Goal: Transaction & Acquisition: Purchase product/service

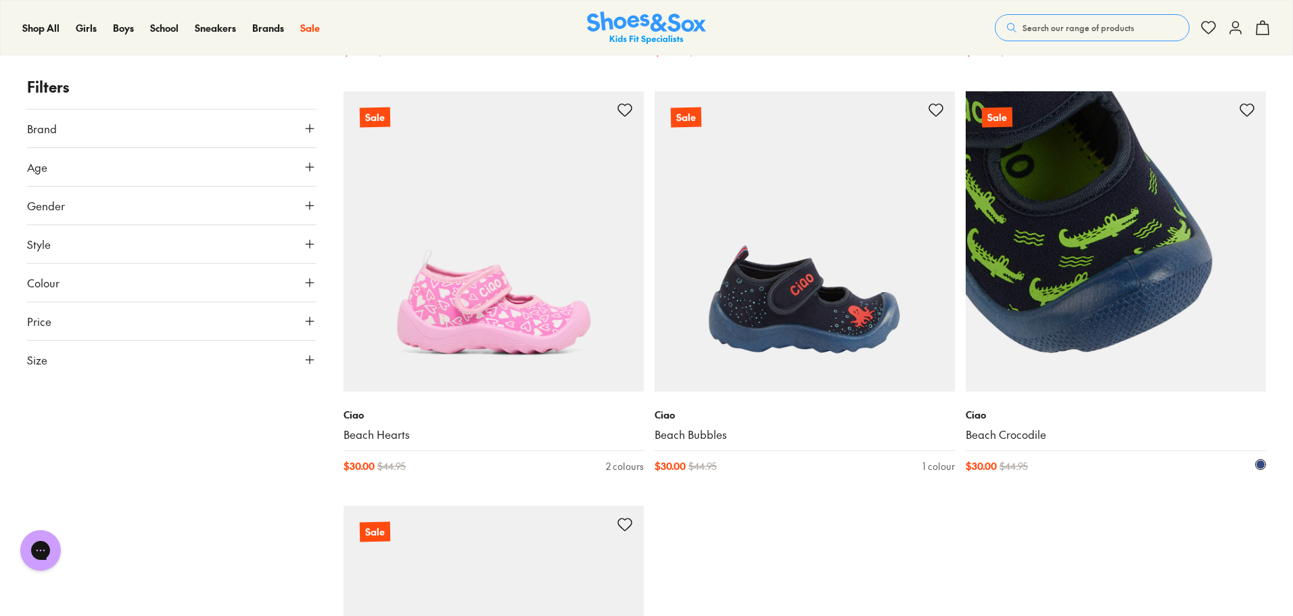
scroll to position [1150, 0]
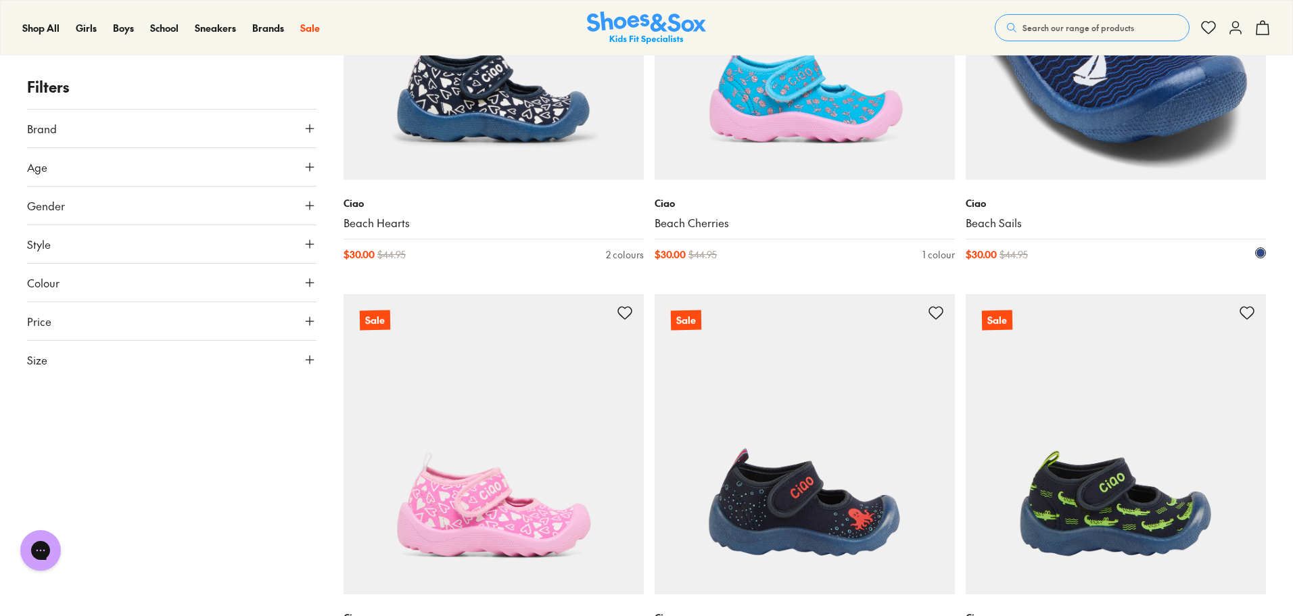
click at [1073, 141] on img at bounding box center [1116, 30] width 300 height 300
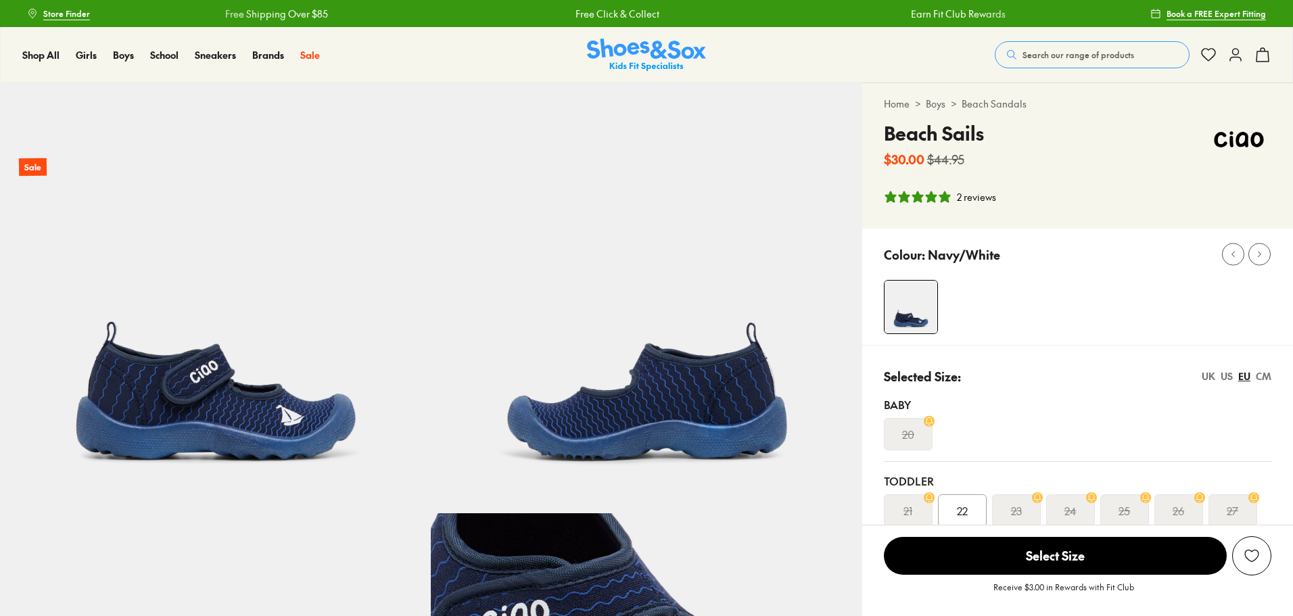
select select "*"
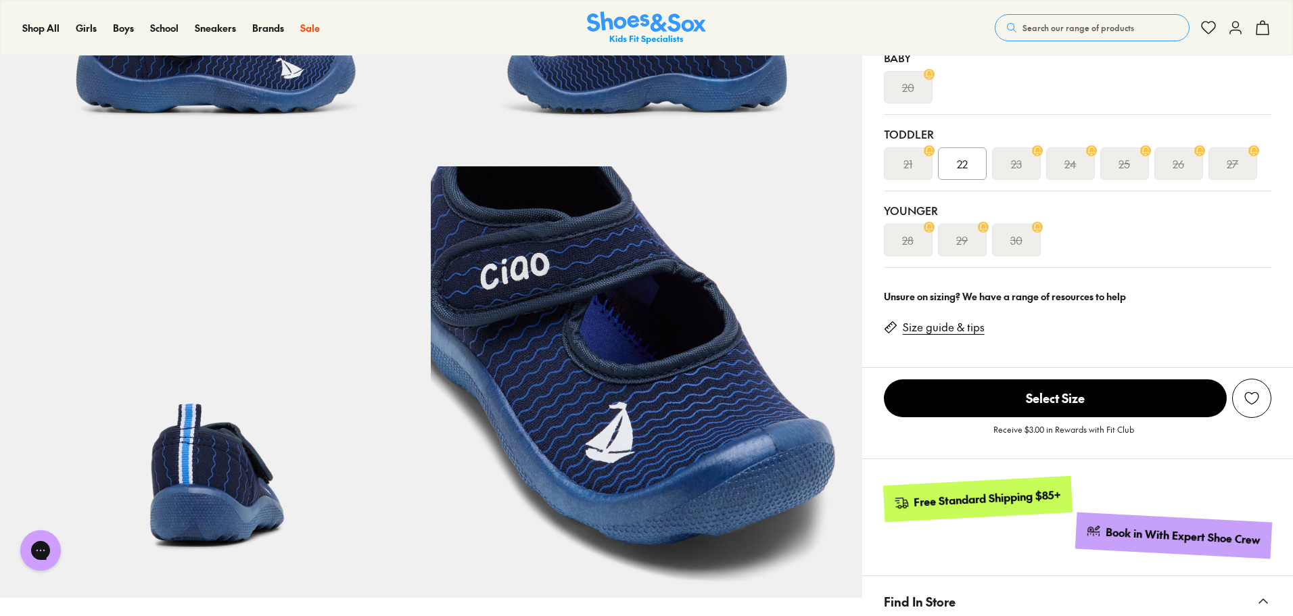
scroll to position [338, 0]
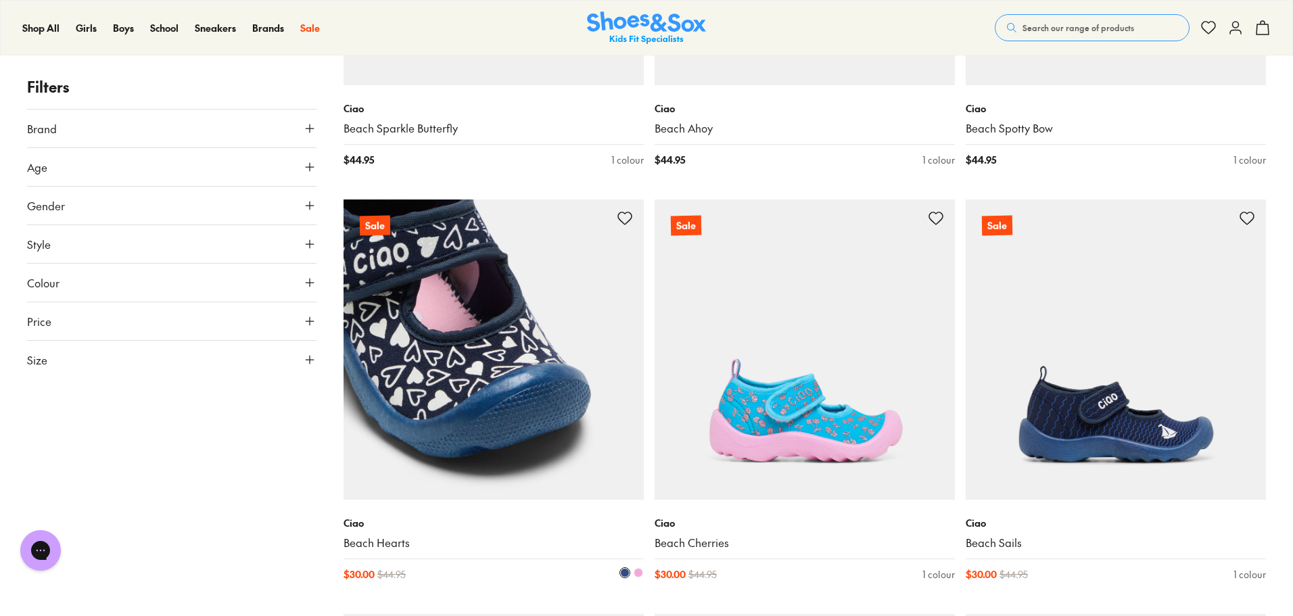
click at [446, 477] on img at bounding box center [494, 350] width 300 height 300
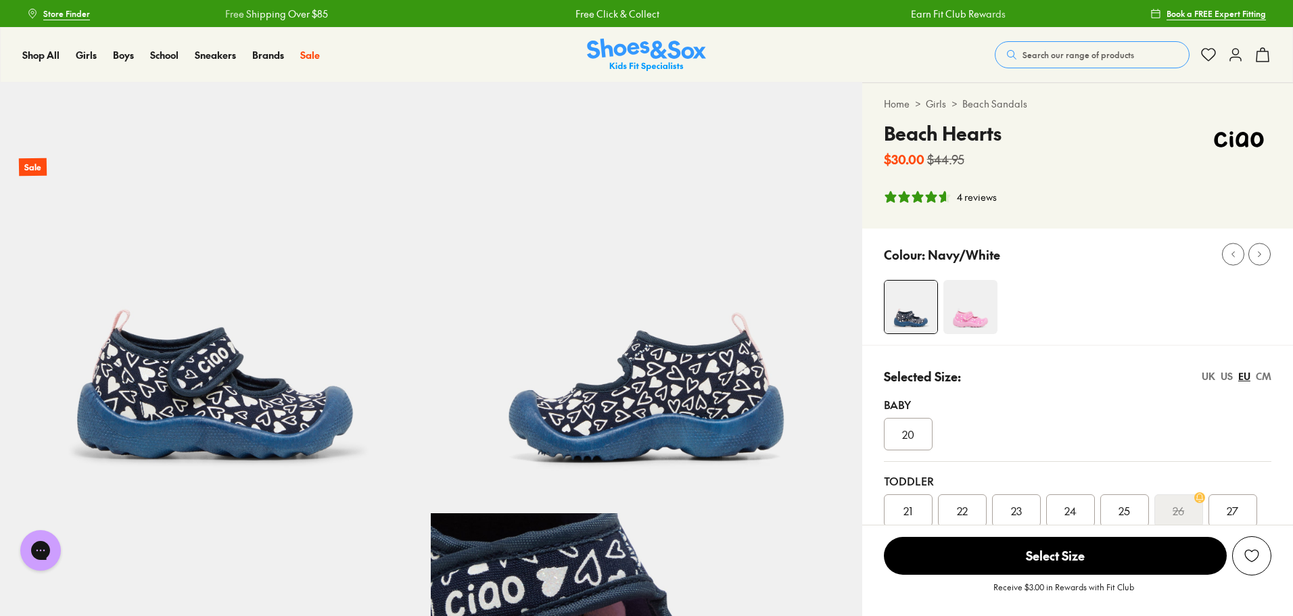
select select "*"
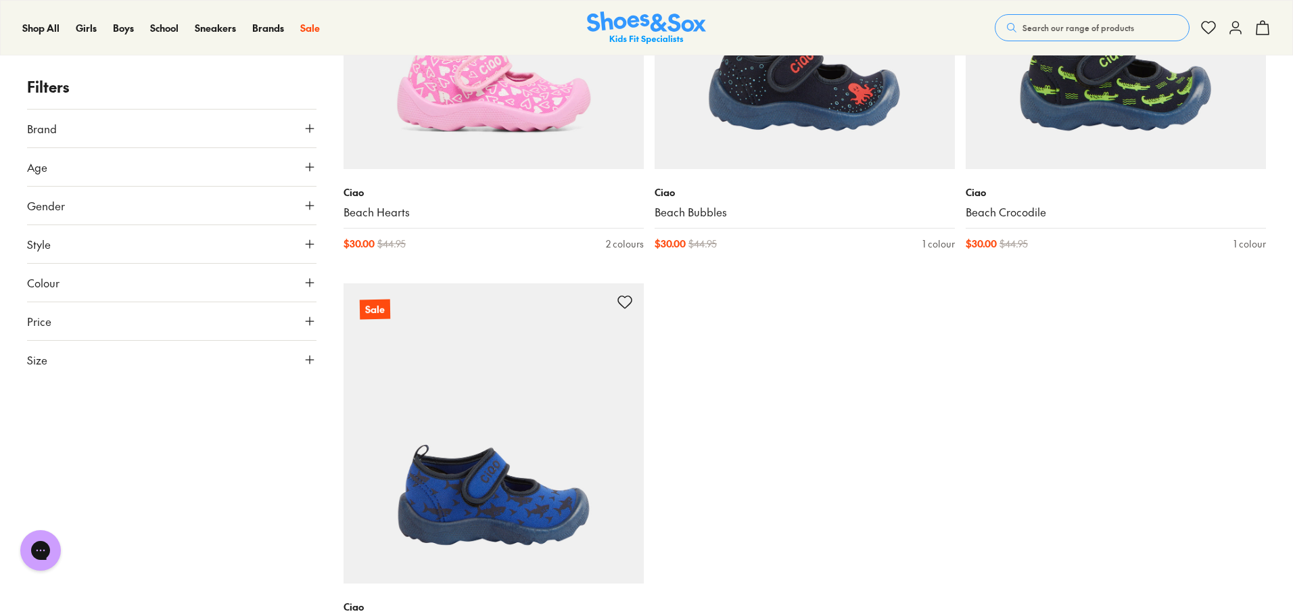
scroll to position [1574, 0]
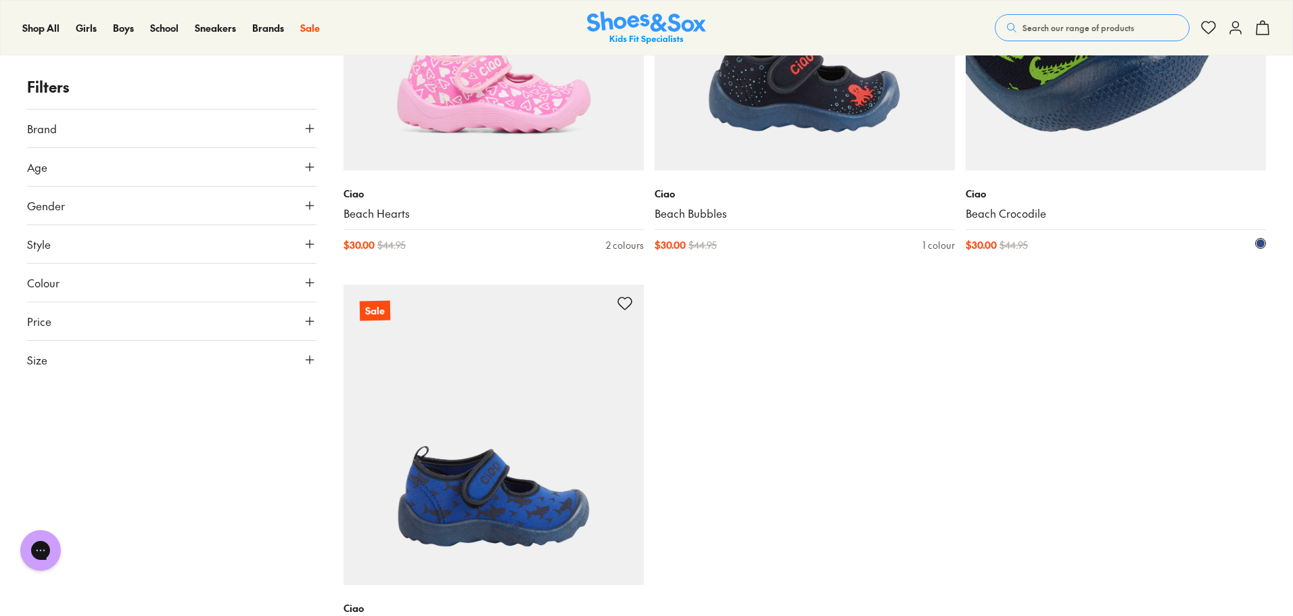
click at [1041, 129] on img at bounding box center [1116, 20] width 300 height 300
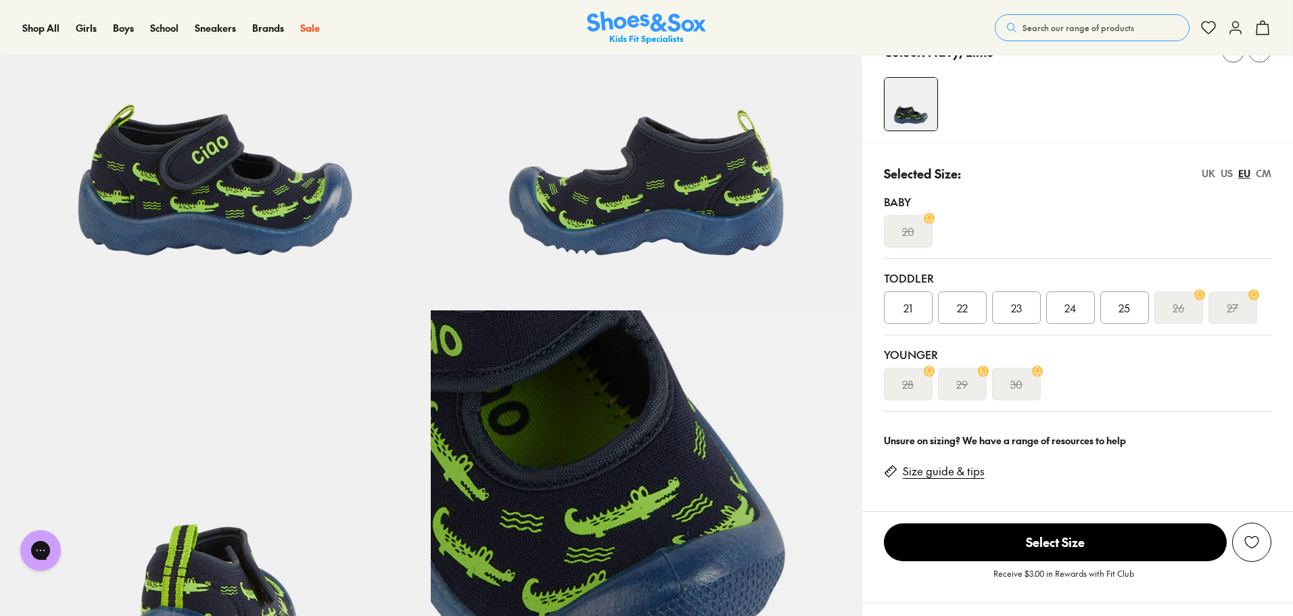
select select "*"
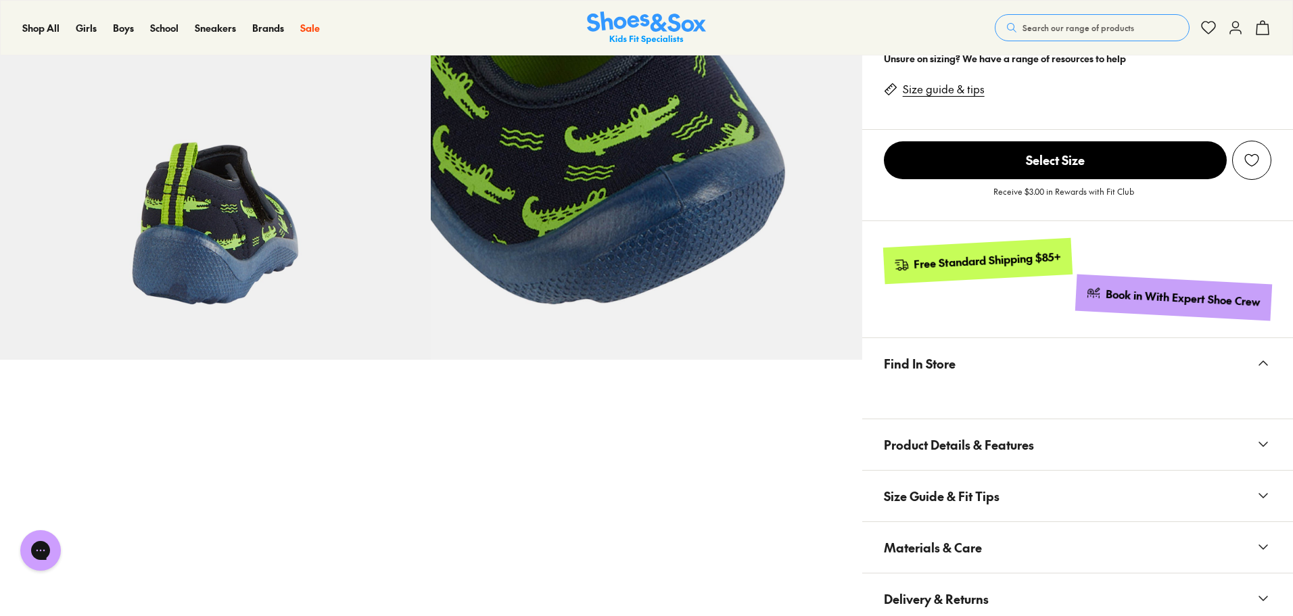
scroll to position [676, 0]
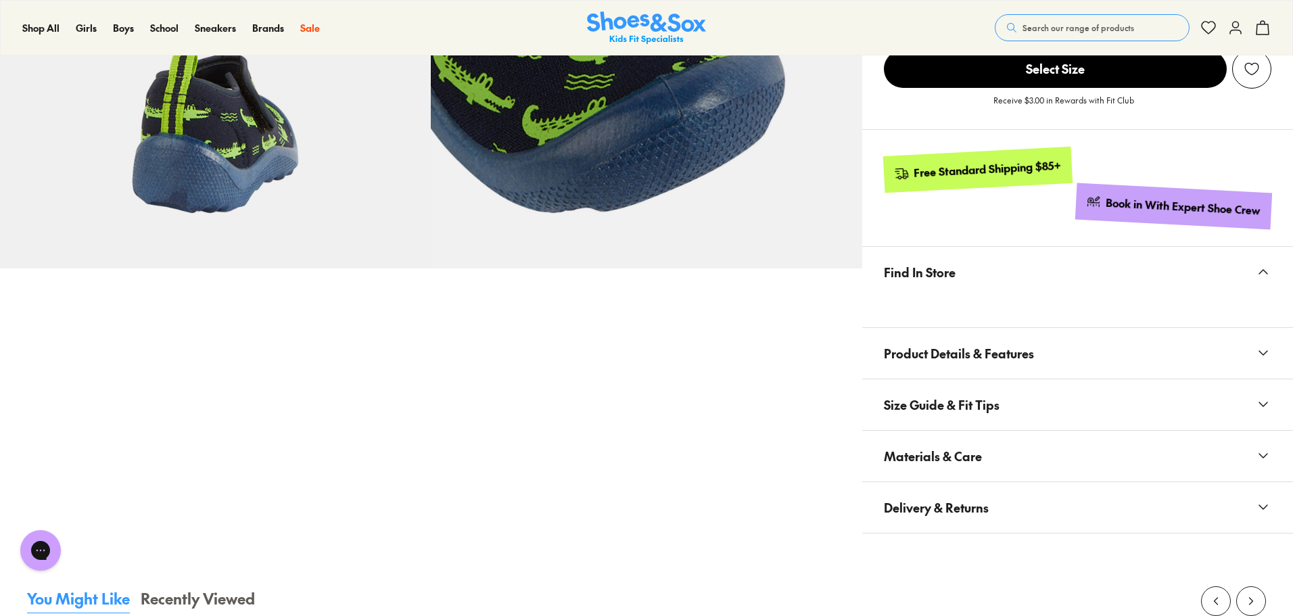
click at [1256, 455] on icon at bounding box center [1263, 456] width 16 height 16
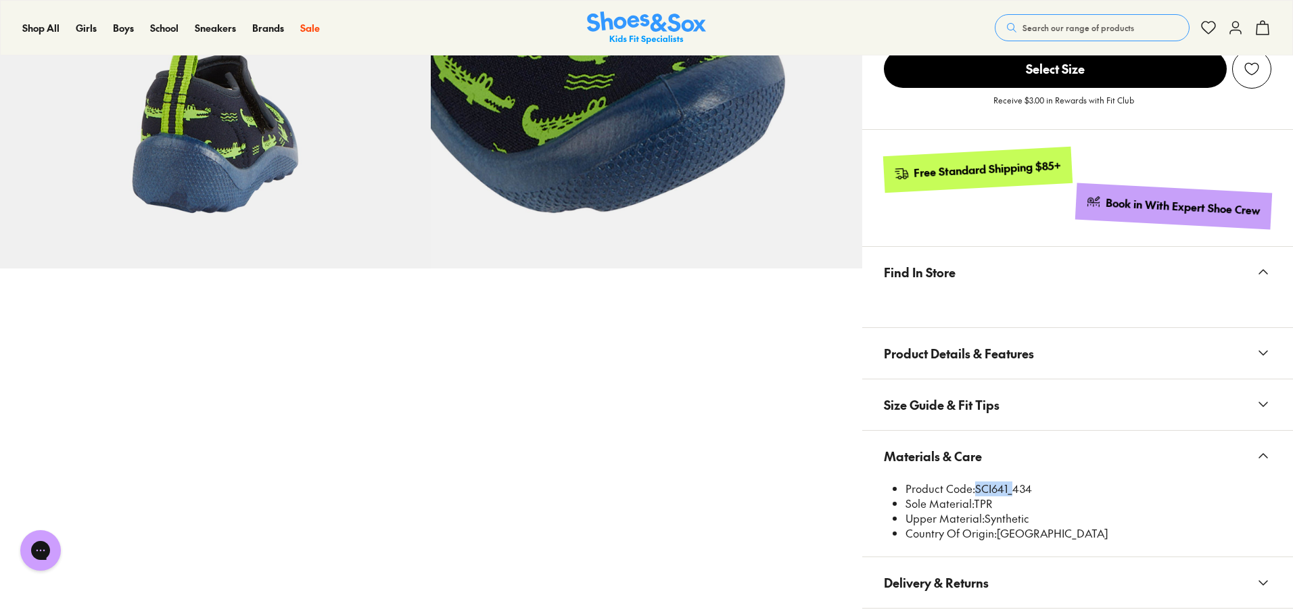
drag, startPoint x: 1008, startPoint y: 485, endPoint x: 979, endPoint y: 487, distance: 29.2
click at [975, 486] on li "Product Code: SCI641_434" at bounding box center [1089, 489] width 366 height 15
copy li "SCI641"
